Goal: Contribute content: Contribute content

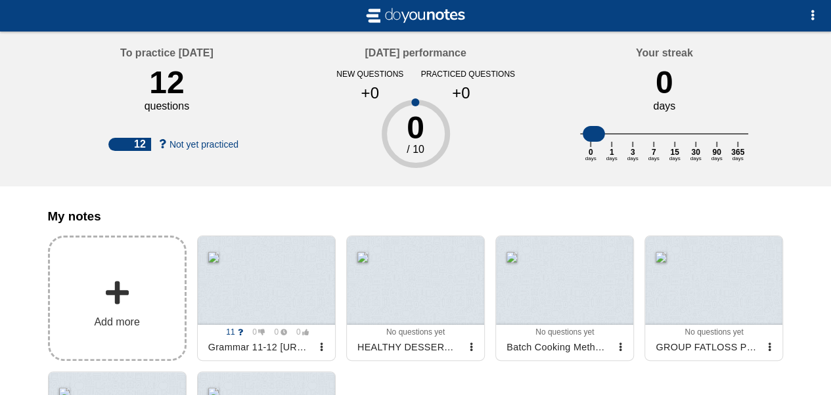
click at [125, 285] on label "Add more" at bounding box center [117, 298] width 139 height 125
click at [0, 0] on input "Add my notes" at bounding box center [0, 0] width 0 height 0
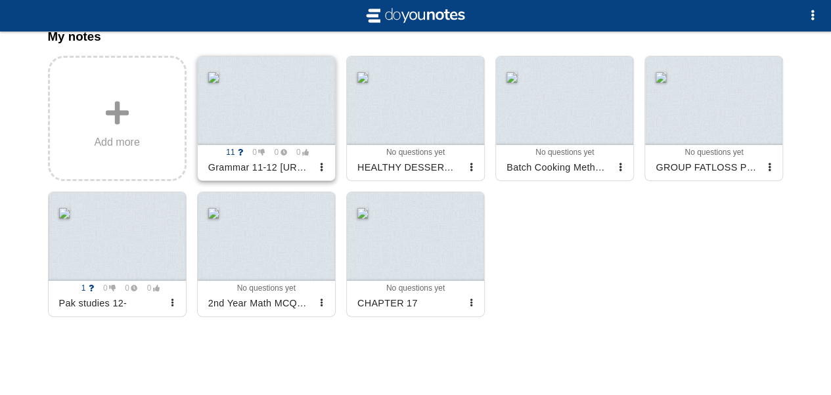
scroll to position [182, 0]
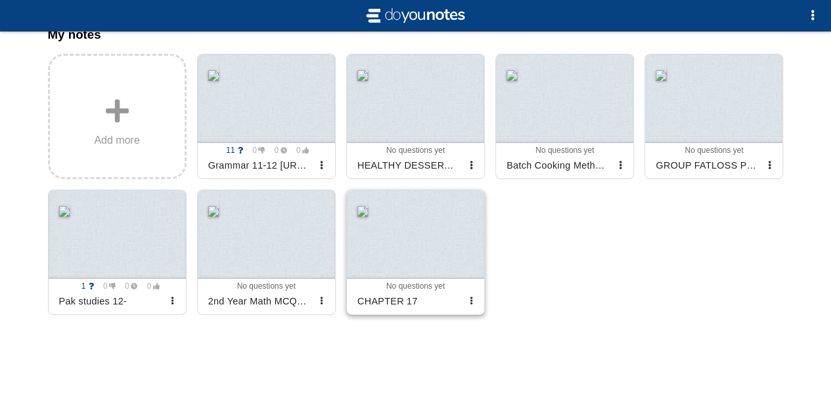
click at [408, 257] on div at bounding box center [415, 234] width 137 height 89
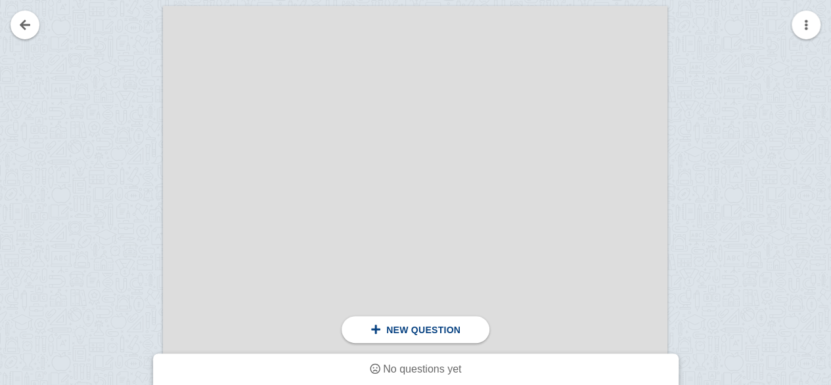
scroll to position [191, 0]
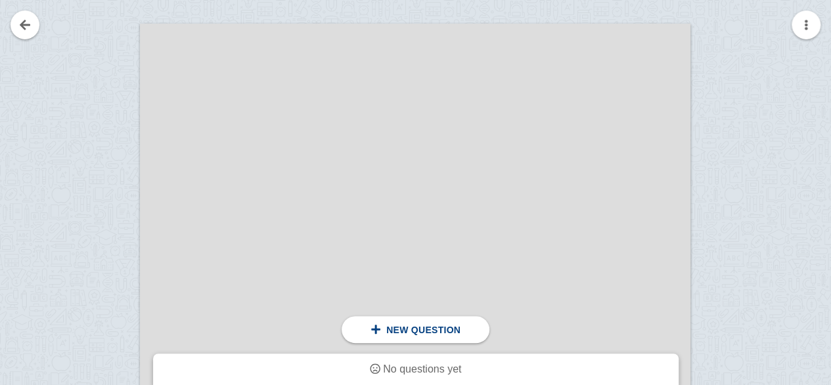
scroll to position [218, 0]
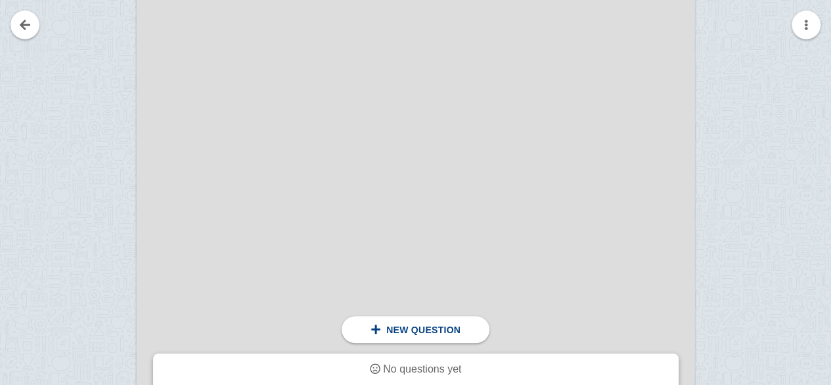
scroll to position [231, 5]
